Goal: Task Accomplishment & Management: Use online tool/utility

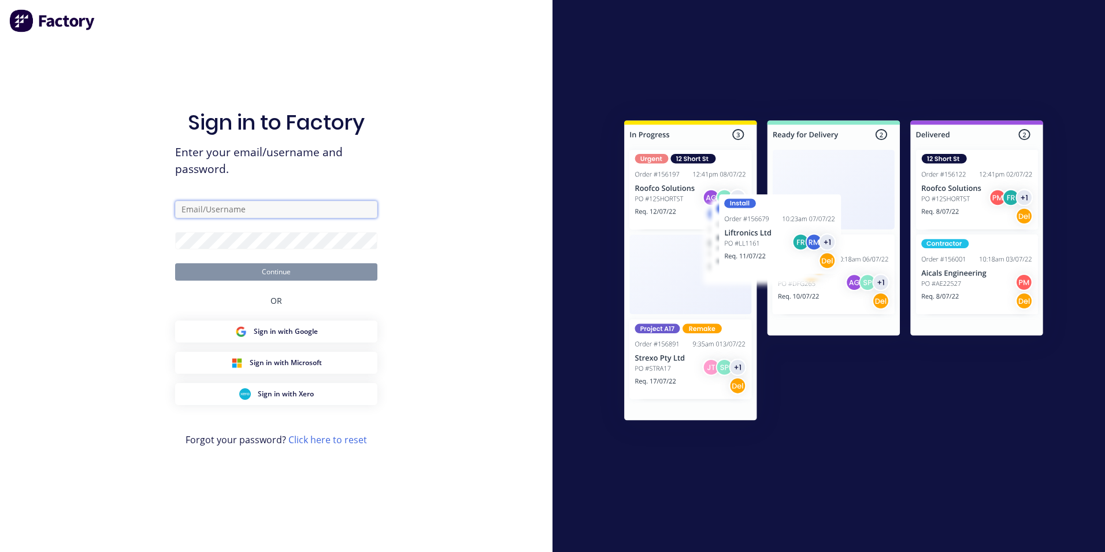
type input "[PERSON_NAME][EMAIL_ADDRESS][PERSON_NAME][DOMAIN_NAME]"
click at [290, 278] on button "Continue" at bounding box center [276, 271] width 202 height 17
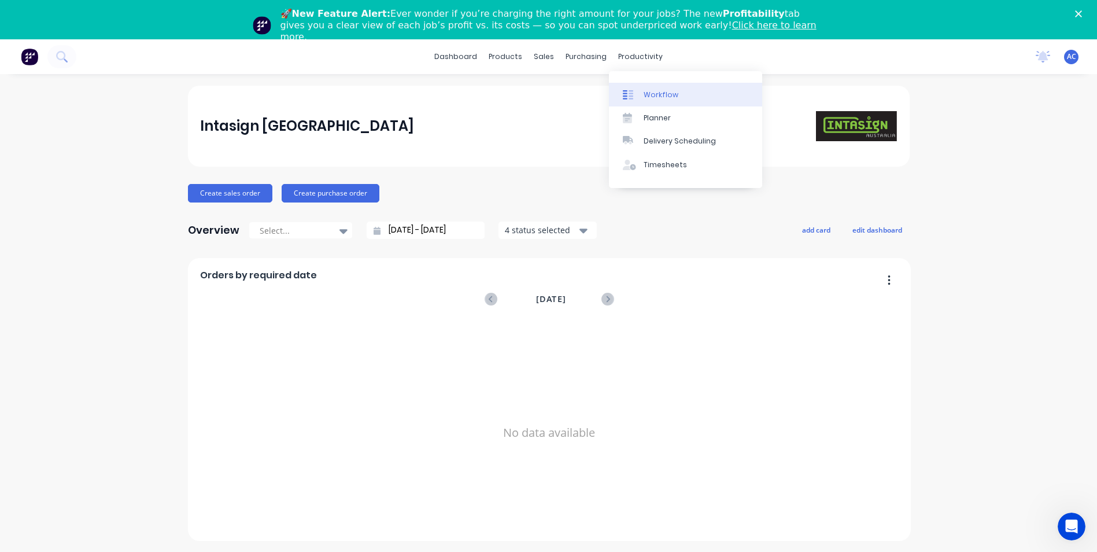
click at [656, 101] on link "Workflow" at bounding box center [685, 94] width 153 height 23
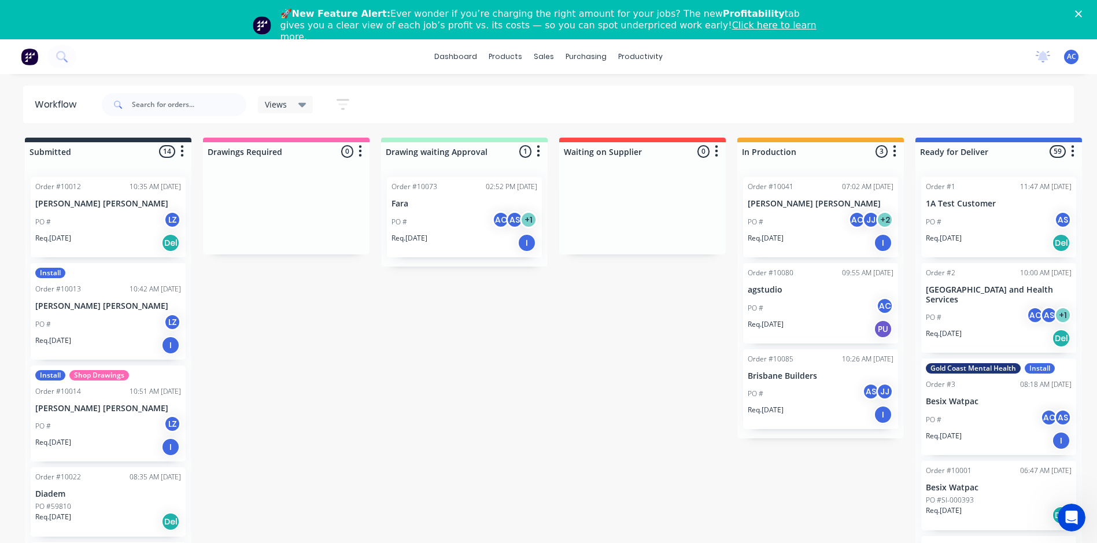
click at [1082, 14] on icon "Close" at bounding box center [1078, 13] width 7 height 7
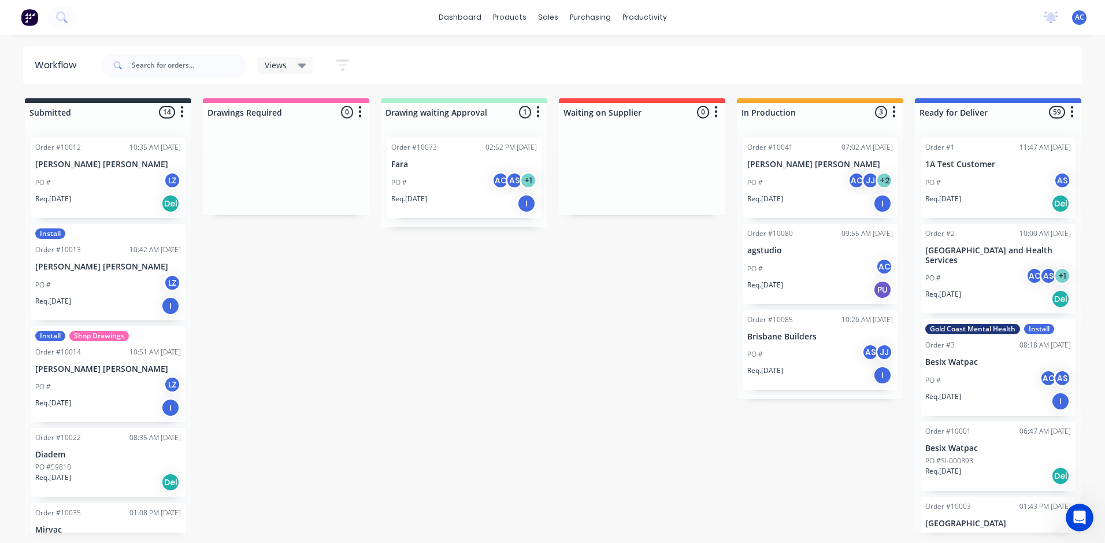
click at [310, 69] on div "Views" at bounding box center [286, 65] width 56 height 17
click at [341, 64] on icon "button" at bounding box center [342, 65] width 9 height 2
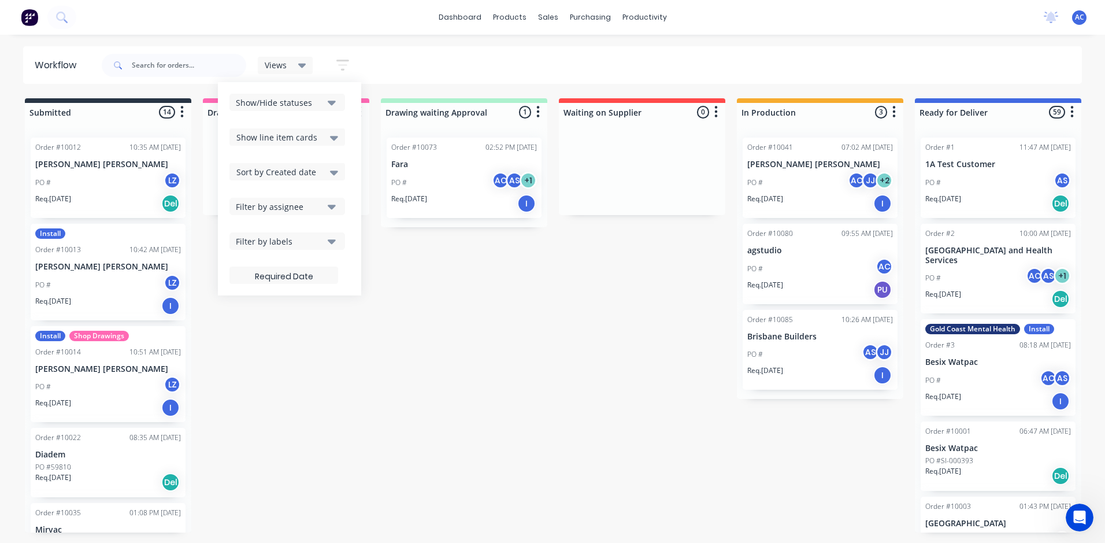
click at [293, 201] on button "Filter by assignee" at bounding box center [288, 206] width 116 height 17
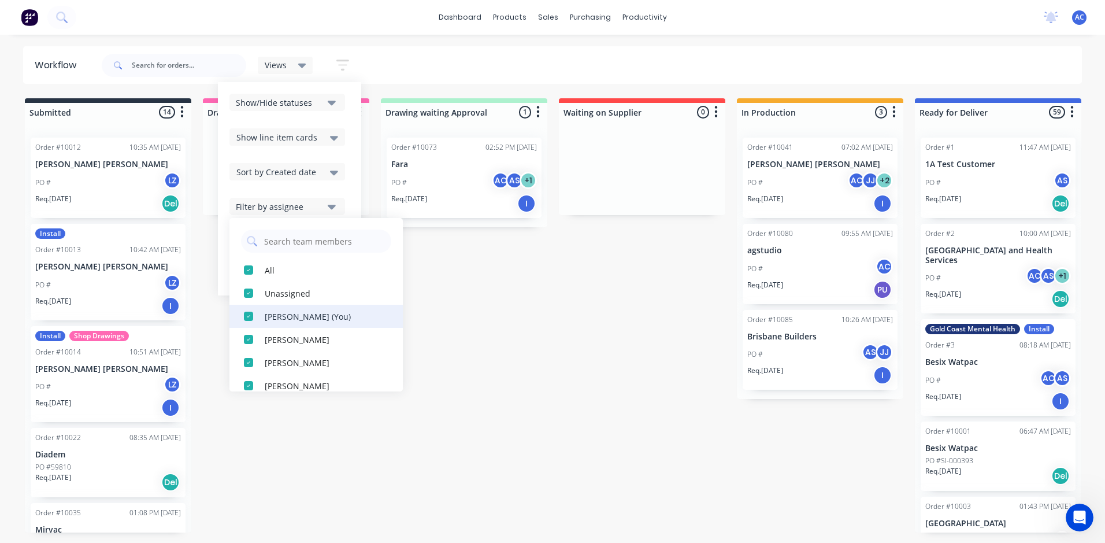
click at [302, 325] on button "[PERSON_NAME] (You)" at bounding box center [316, 316] width 173 height 23
click at [295, 275] on div "All" at bounding box center [323, 270] width 116 height 12
click at [299, 315] on div "[PERSON_NAME] (You)" at bounding box center [323, 316] width 116 height 12
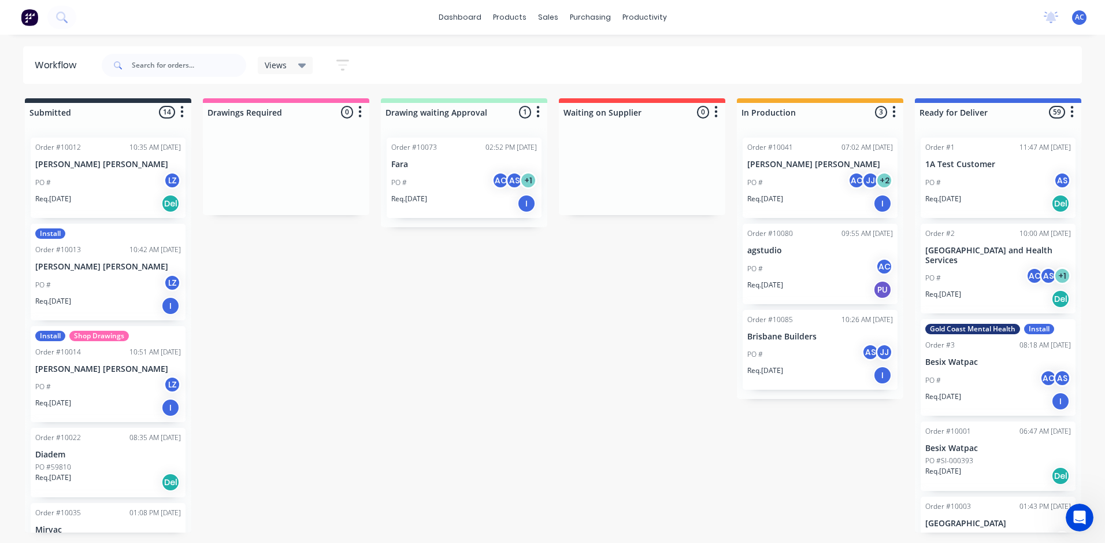
click at [519, 327] on div "Submitted 14 Sort By Created date Required date Order number Customer name Most…" at bounding box center [703, 315] width 1425 height 434
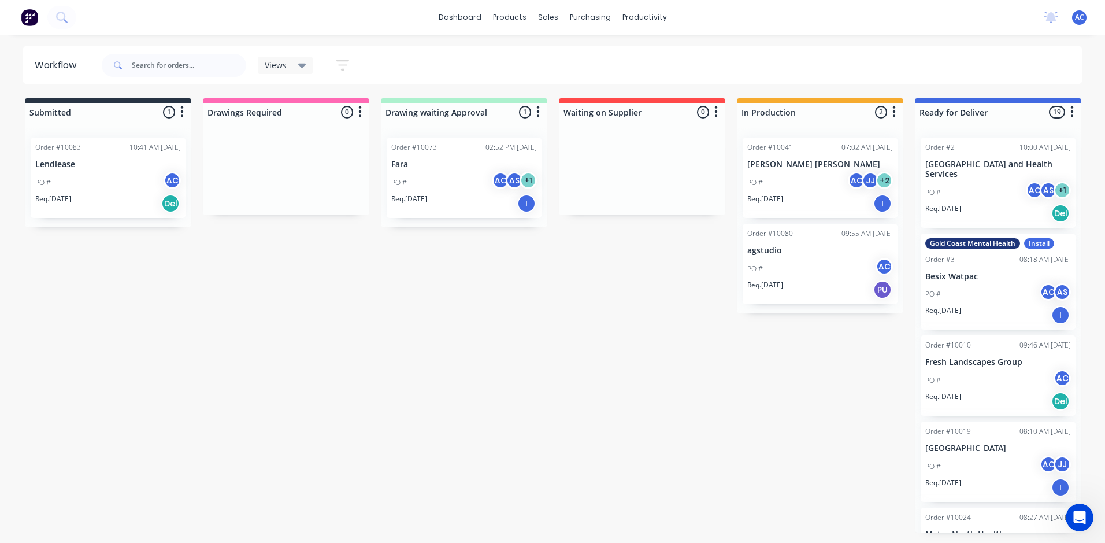
click at [113, 175] on div "PO # AC" at bounding box center [108, 183] width 146 height 22
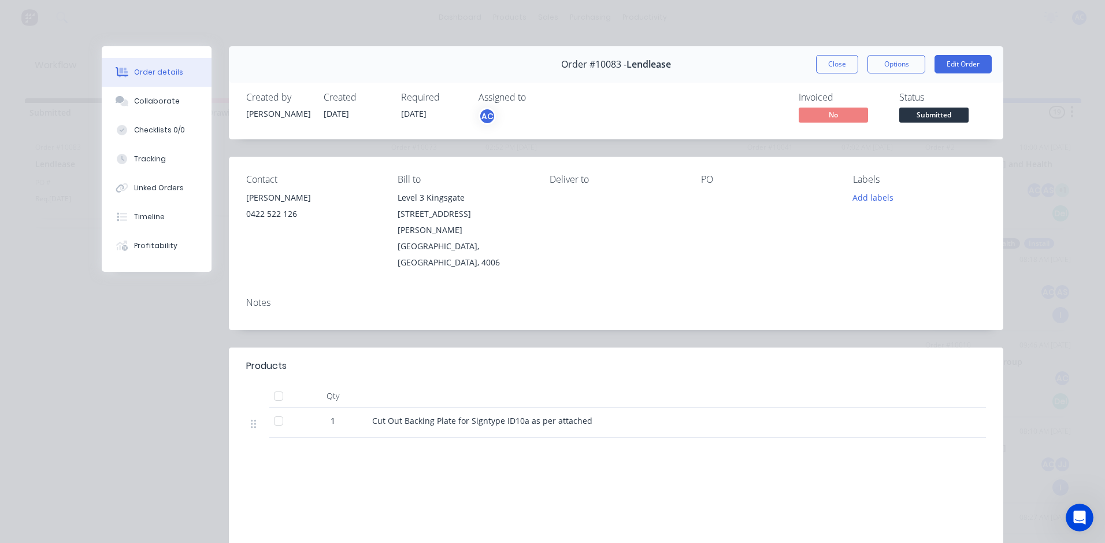
click at [157, 351] on div "Order #10083 - Lendlease Close Options Edit Order Created by [PERSON_NAME] Crea…" at bounding box center [553, 344] width 902 height 597
click at [853, 65] on button "Close" at bounding box center [837, 64] width 42 height 19
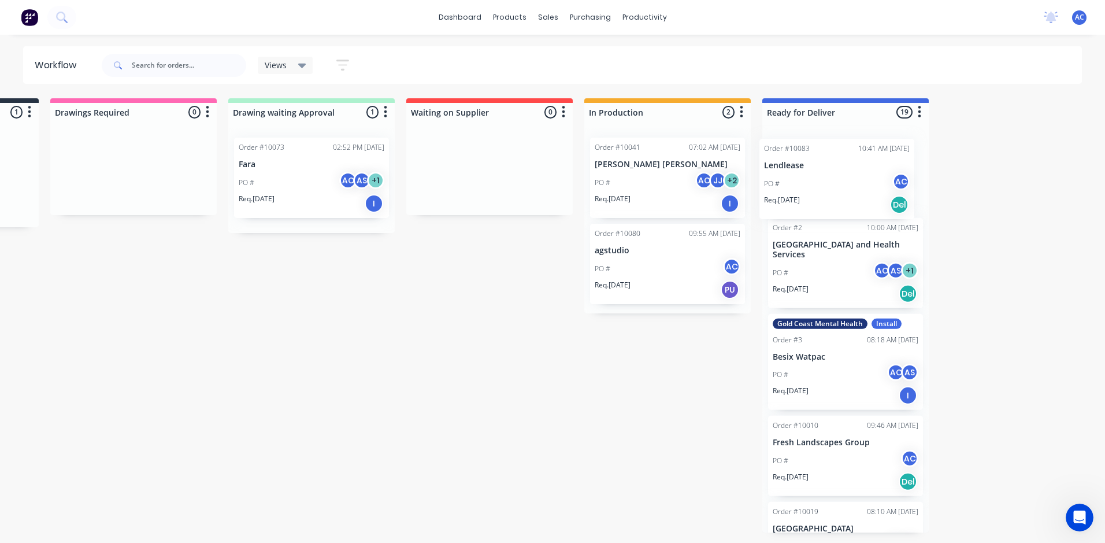
drag, startPoint x: 84, startPoint y: 170, endPoint x: 817, endPoint y: 173, distance: 733.1
click at [817, 173] on div "Submitted 1 Sort By Created date Required date Order number Customer name Most …" at bounding box center [551, 315] width 1425 height 434
